Goal: Task Accomplishment & Management: Manage account settings

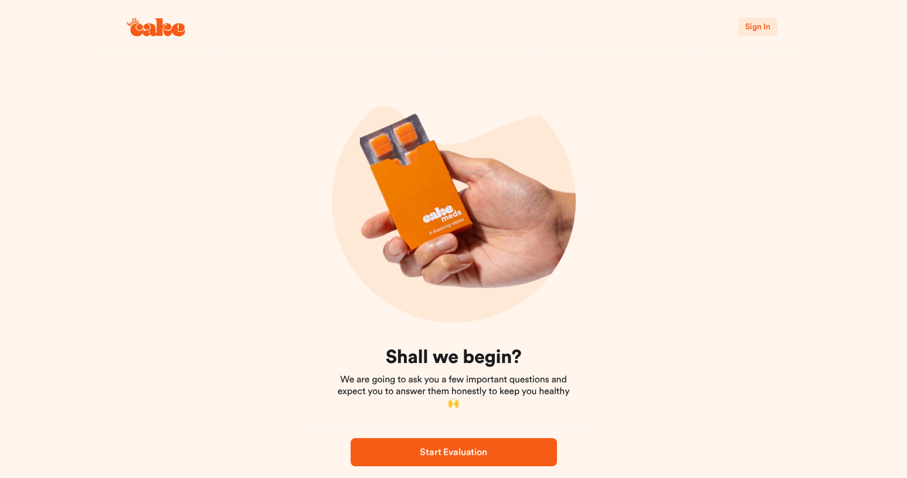
click at [758, 32] on span "Sign In" at bounding box center [757, 27] width 25 height 12
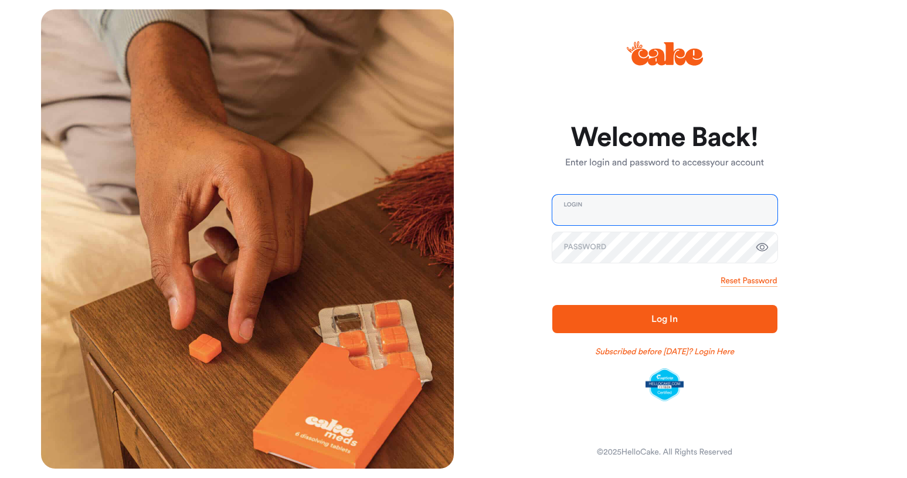
click at [634, 205] on input "email" at bounding box center [664, 210] width 225 height 30
type input "**********"
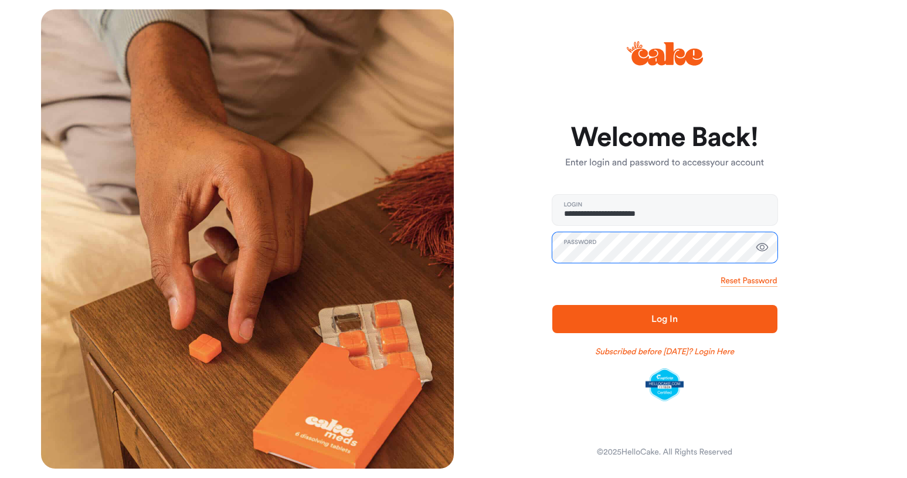
click at [552, 305] on button "Log In" at bounding box center [664, 319] width 225 height 28
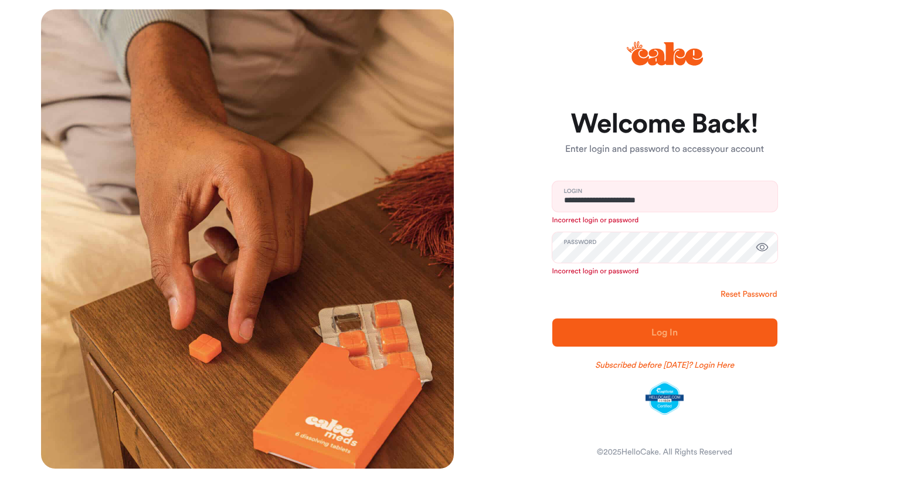
click at [752, 293] on link "Reset Password" at bounding box center [748, 294] width 56 height 12
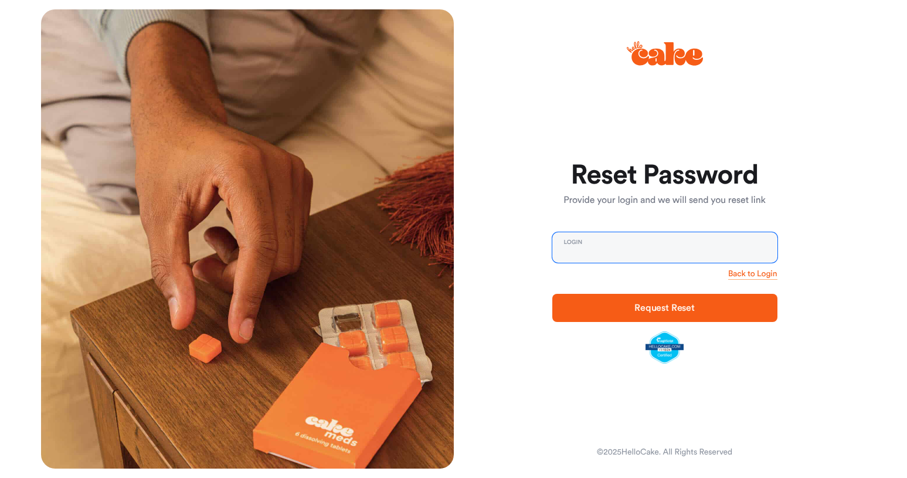
click at [618, 242] on input "email" at bounding box center [664, 247] width 225 height 30
type input "**********"
click at [634, 308] on span "Request Reset" at bounding box center [665, 308] width 188 height 14
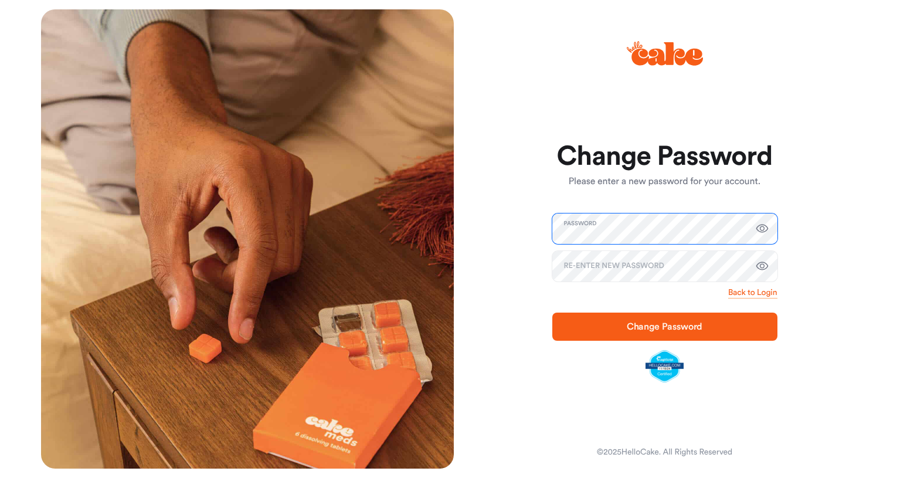
click at [552, 312] on button "Change Password" at bounding box center [664, 326] width 225 height 28
click at [643, 323] on span "Change Password" at bounding box center [665, 326] width 76 height 9
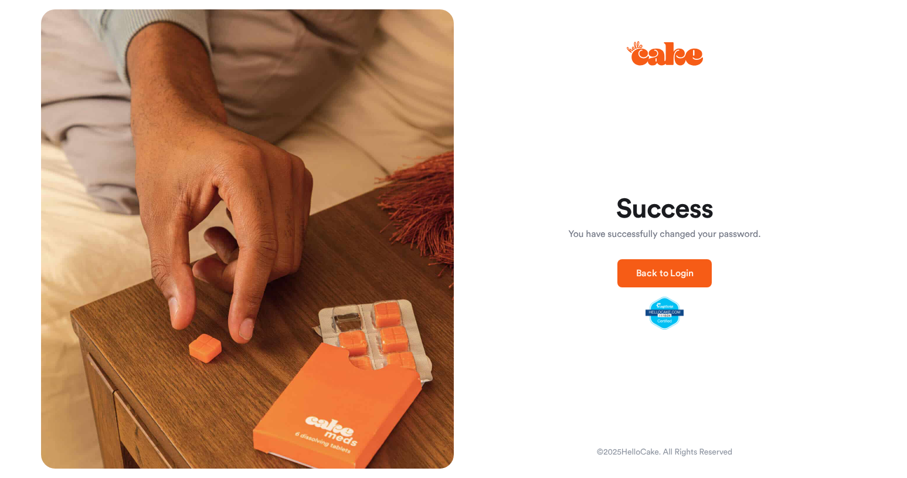
click at [621, 262] on button "Back to Login" at bounding box center [664, 273] width 95 height 28
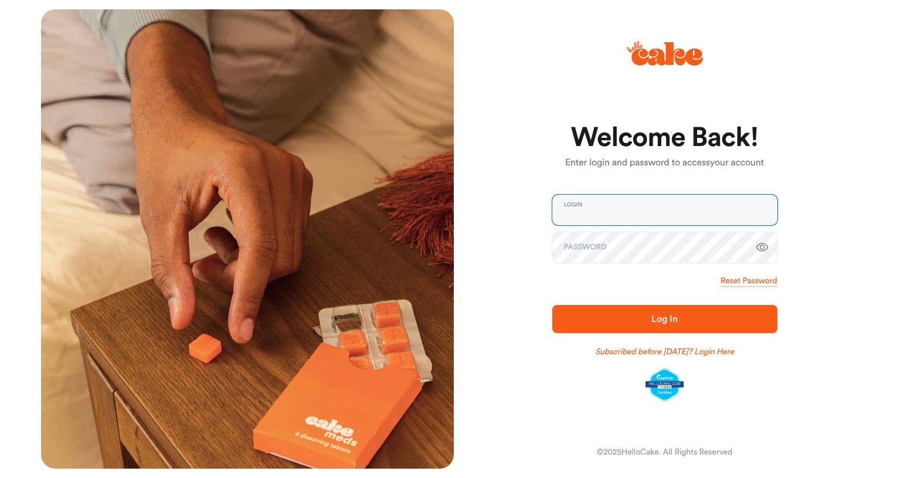
click at [639, 217] on input "email" at bounding box center [664, 210] width 225 height 30
type input "**********"
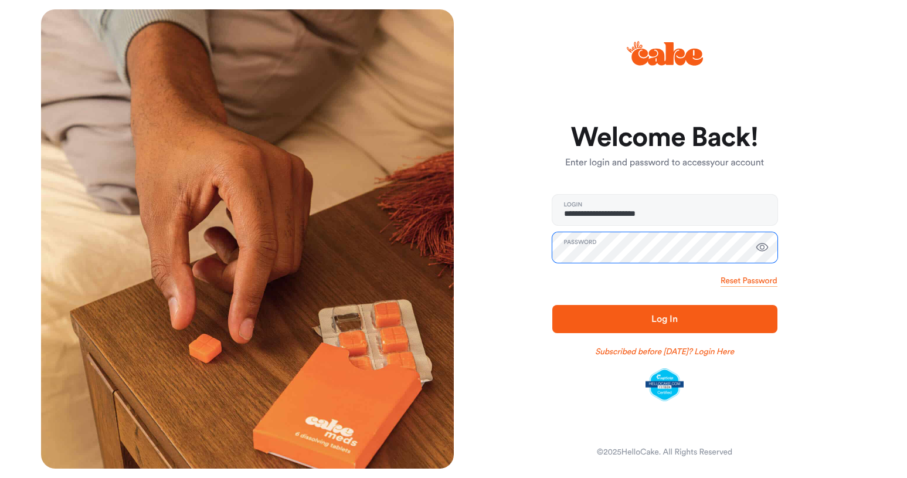
click at [552, 305] on button "Log In" at bounding box center [664, 319] width 225 height 28
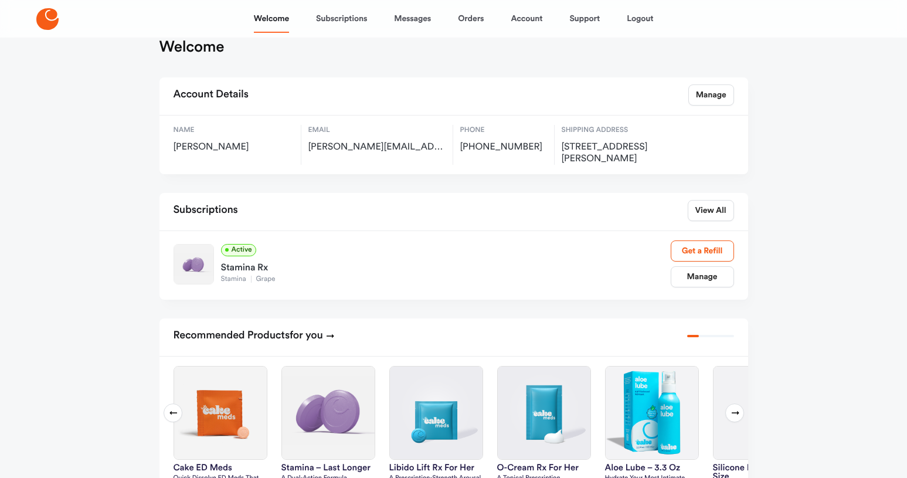
scroll to position [28, 0]
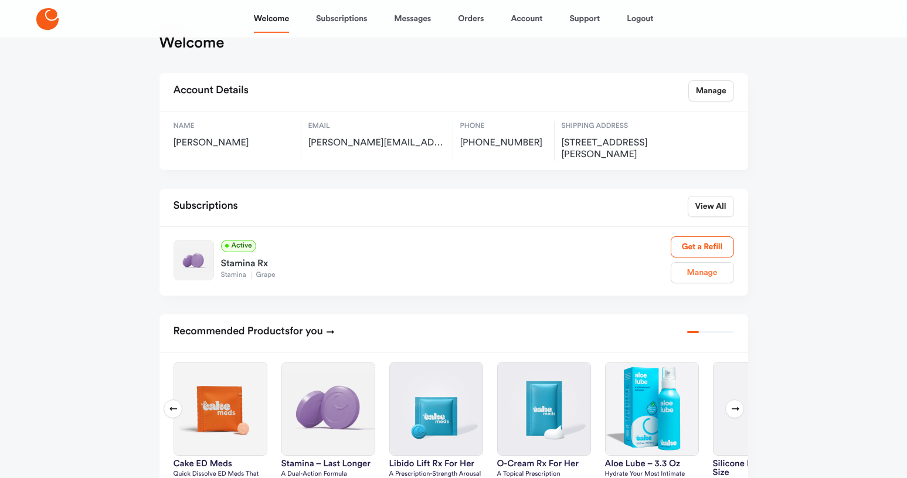
click at [709, 271] on link "Manage" at bounding box center [702, 272] width 63 height 21
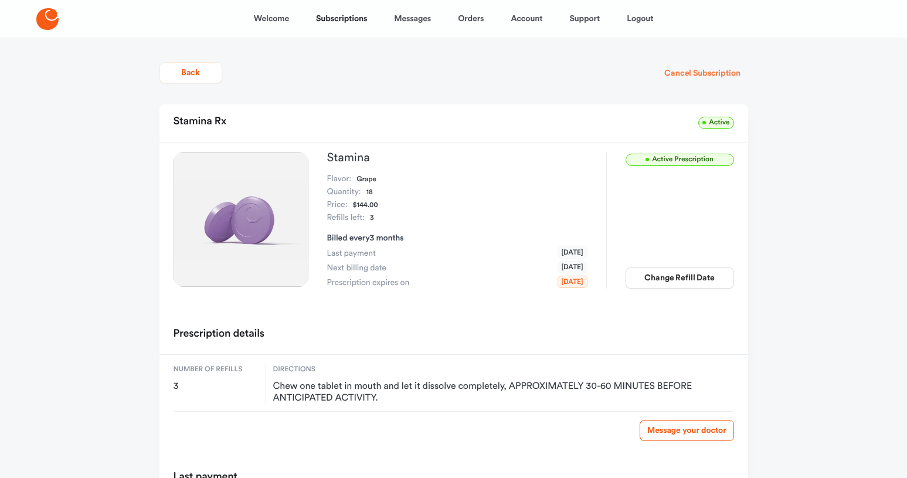
click at [722, 74] on button "Cancel Subscription" at bounding box center [702, 73] width 91 height 21
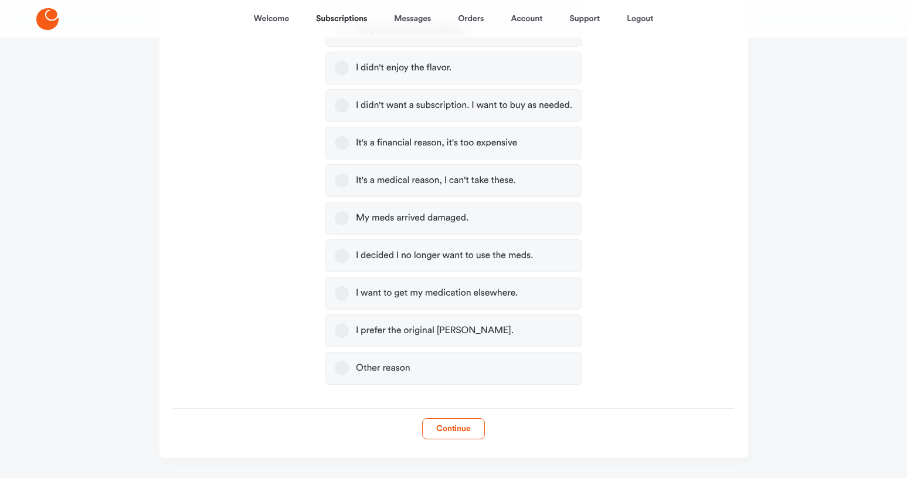
scroll to position [349, 0]
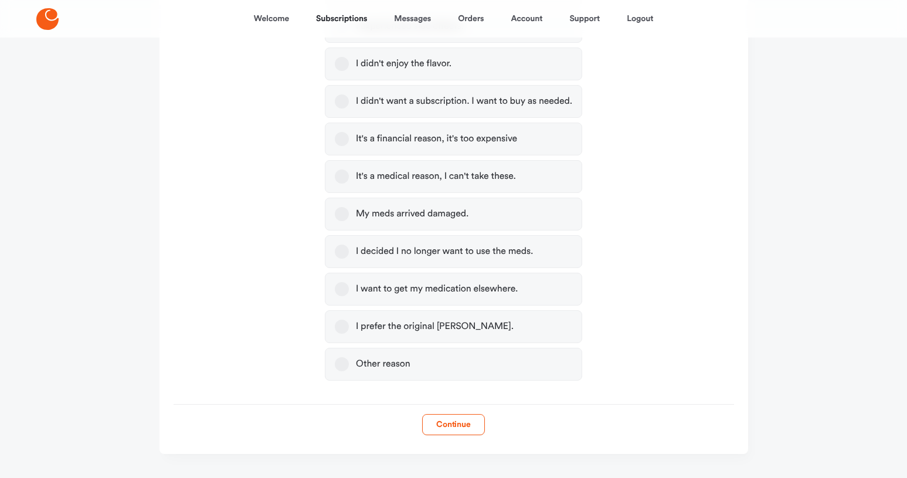
click at [345, 249] on button "I decided I no longer want to use the meds." at bounding box center [342, 251] width 14 height 14
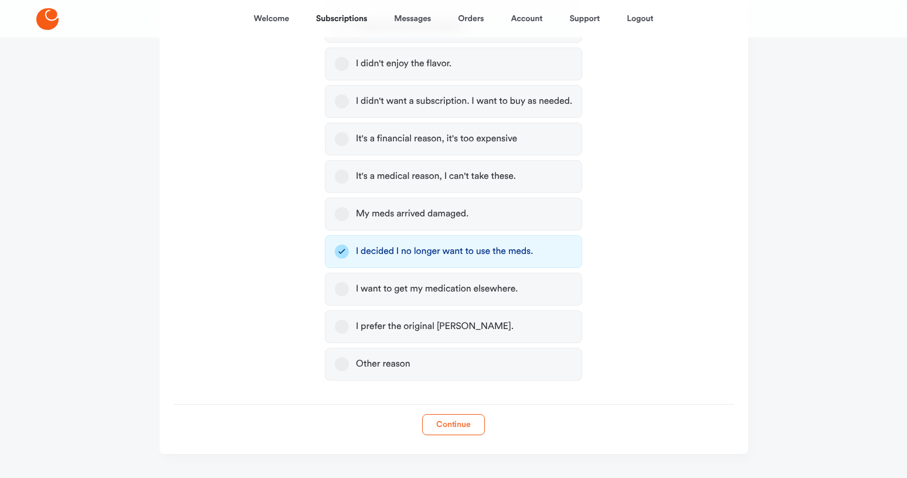
click at [464, 421] on button "Continue" at bounding box center [453, 424] width 63 height 21
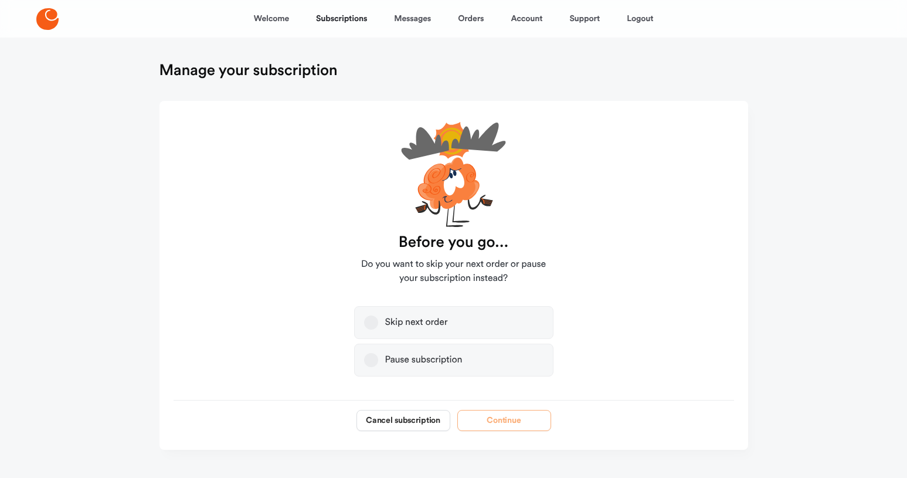
scroll to position [19, 0]
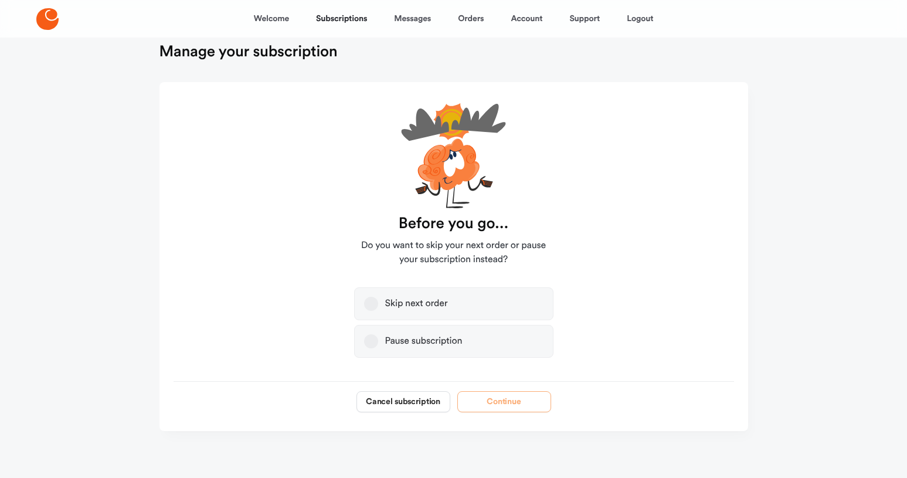
click at [379, 342] on label "Pause subscription" at bounding box center [453, 341] width 199 height 33
click at [378, 342] on button "Pause subscription" at bounding box center [371, 341] width 14 height 14
click at [501, 400] on button "Continue" at bounding box center [504, 401] width 94 height 21
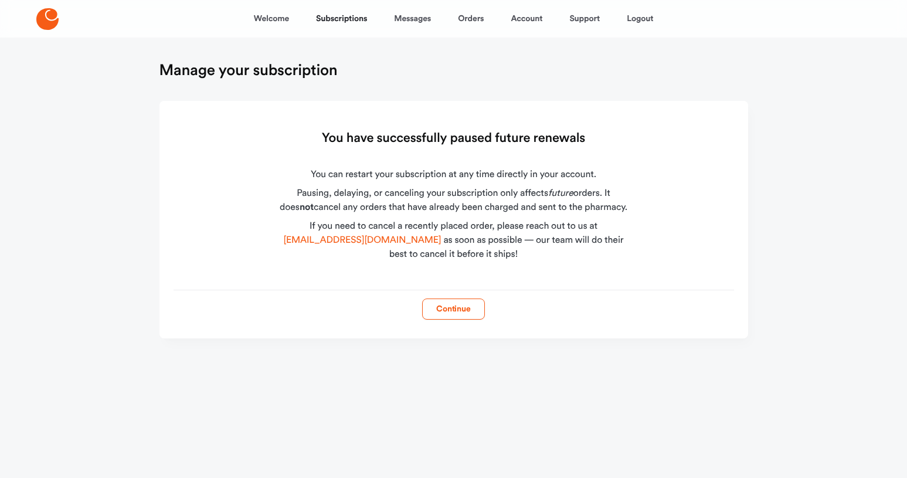
scroll to position [0, 0]
click at [449, 302] on button "Continue" at bounding box center [453, 308] width 63 height 21
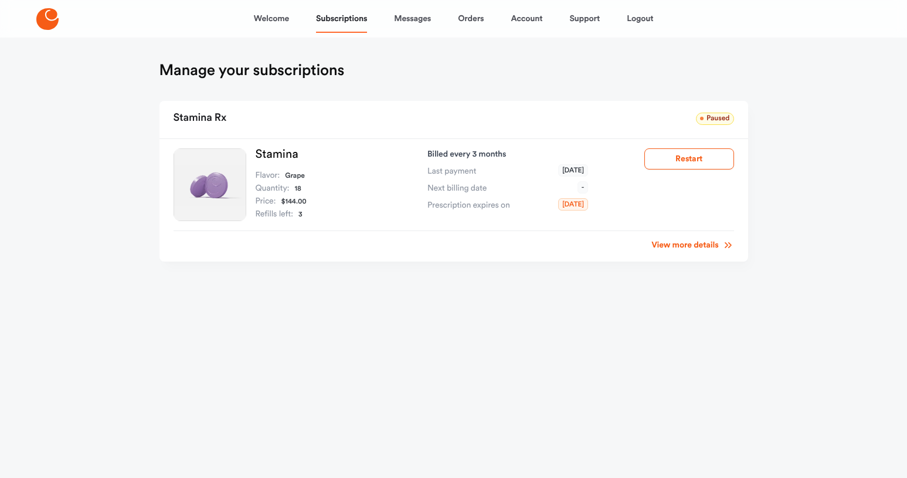
click at [671, 247] on link "View more details" at bounding box center [692, 245] width 82 height 12
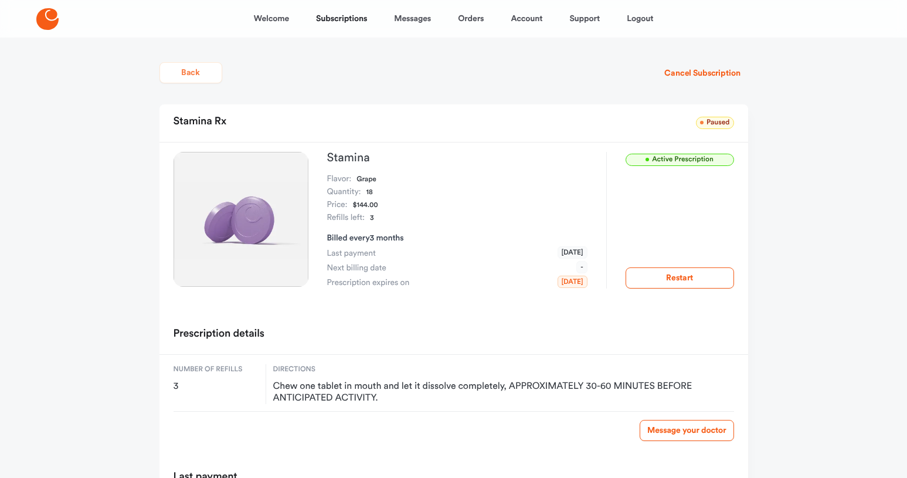
click at [200, 73] on button "Back" at bounding box center [190, 72] width 63 height 21
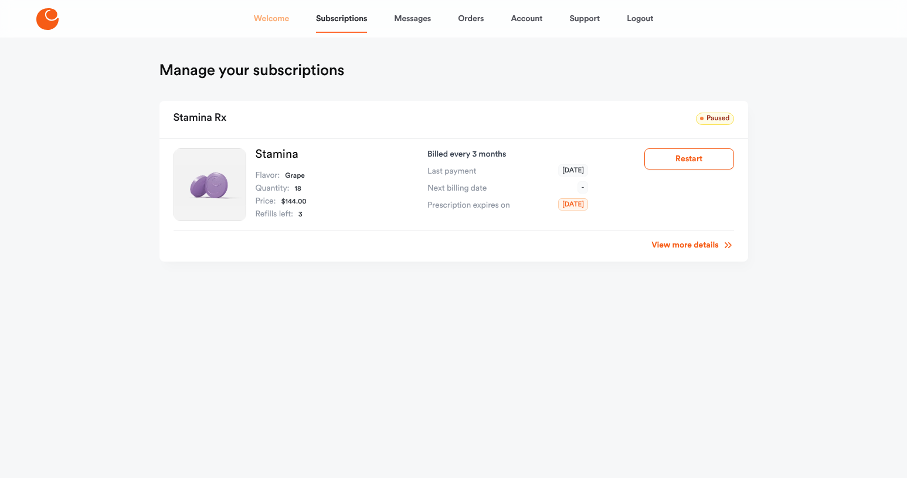
click at [267, 23] on link "Welcome" at bounding box center [271, 19] width 35 height 28
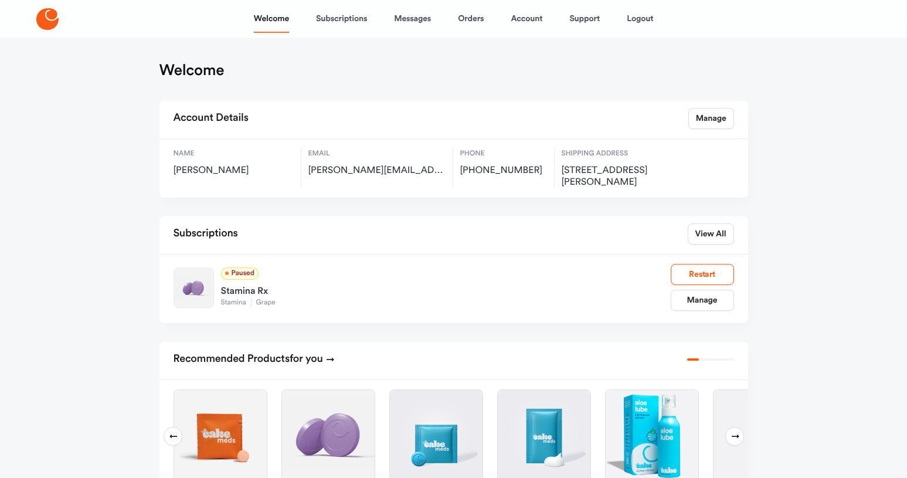
click at [52, 27] on icon at bounding box center [47, 19] width 22 height 22
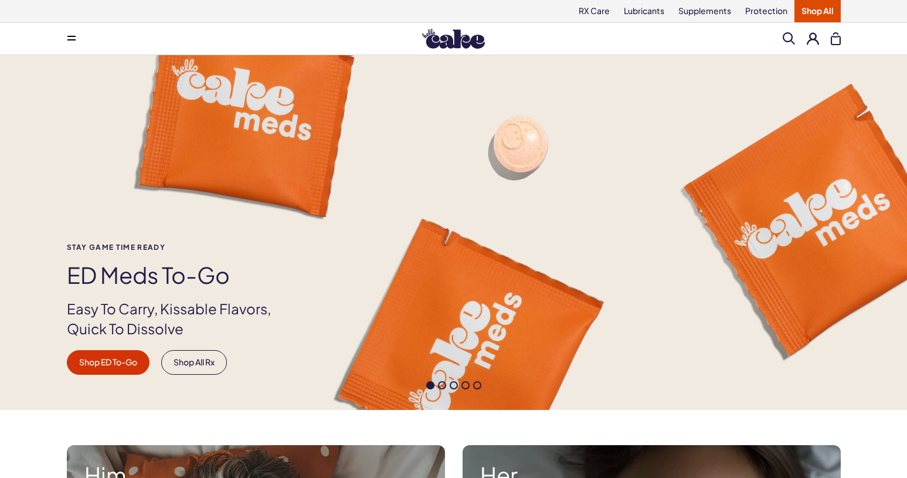
scroll to position [12, 0]
